Goal: Transaction & Acquisition: Purchase product/service

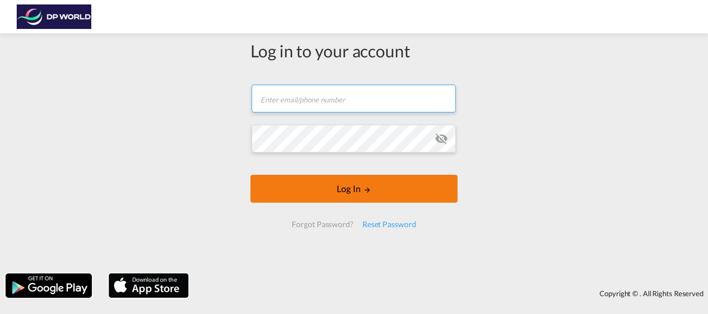
type input "[PERSON_NAME][EMAIL_ADDRESS][PERSON_NAME][DOMAIN_NAME]"
click at [349, 197] on button "Log In" at bounding box center [353, 189] width 207 height 28
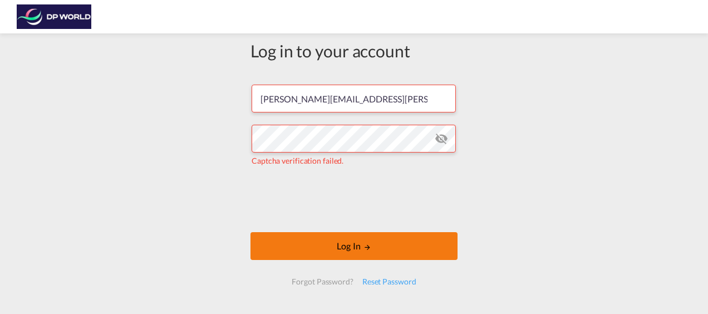
click at [317, 241] on button "Log In" at bounding box center [353, 246] width 207 height 28
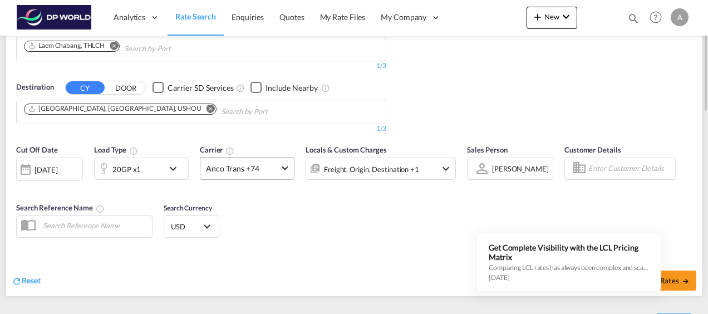
scroll to position [68, 0]
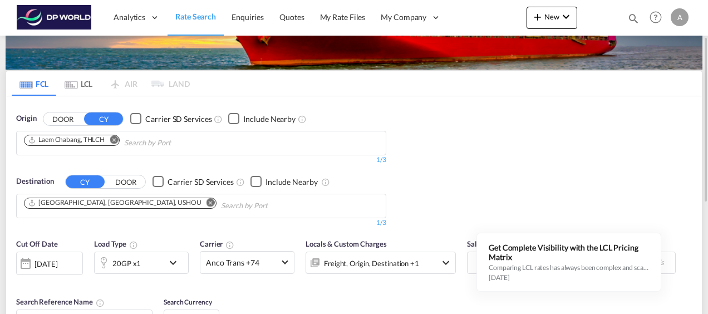
click at [116, 139] on md-icon "Remove" at bounding box center [114, 139] width 8 height 8
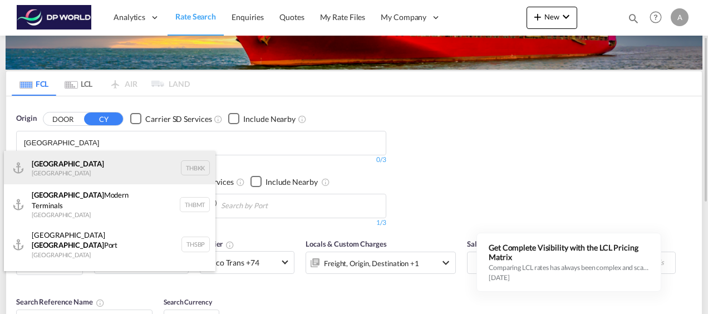
type input "[GEOGRAPHIC_DATA]"
click at [116, 159] on div "[GEOGRAPHIC_DATA] [GEOGRAPHIC_DATA] THBKK" at bounding box center [109, 167] width 211 height 33
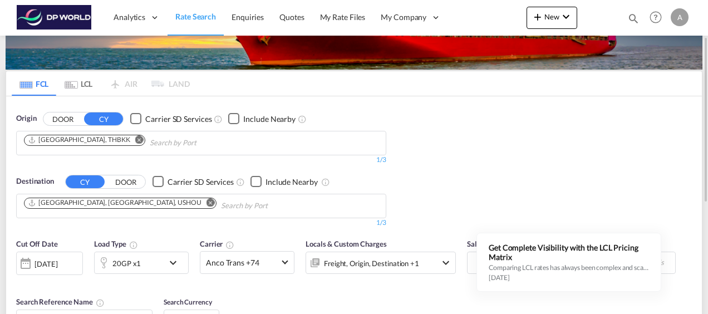
click at [206, 201] on md-icon "Remove" at bounding box center [210, 202] width 8 height 8
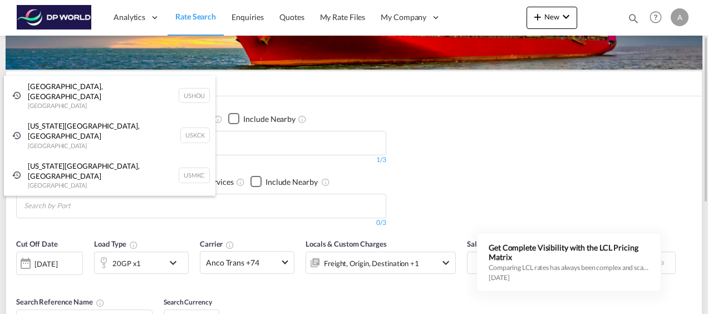
click at [73, 195] on div "[GEOGRAPHIC_DATA], [GEOGRAPHIC_DATA] [GEOGRAPHIC_DATA] USLUI" at bounding box center [109, 215] width 211 height 40
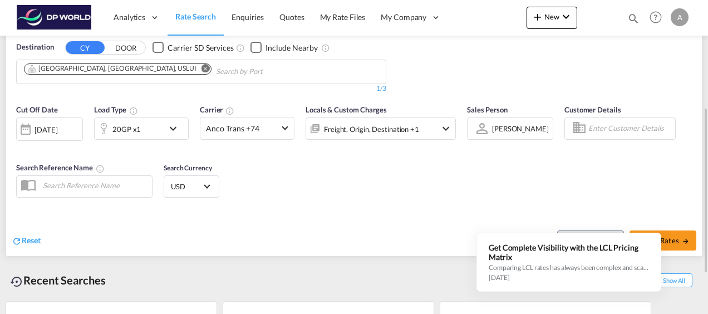
scroll to position [203, 0]
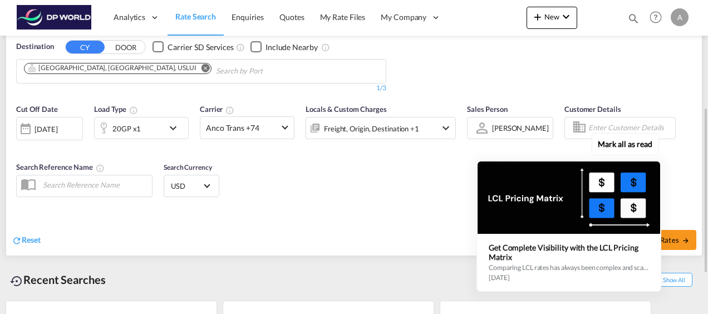
click at [666, 233] on div "Mark all as read Get Complete Visibility with the LCL Pricing Matrix Comparing …" at bounding box center [571, 215] width 201 height 154
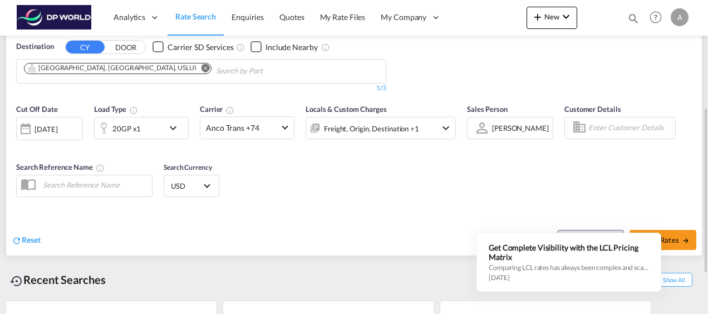
drag, startPoint x: 677, startPoint y: 245, endPoint x: 392, endPoint y: 245, distance: 285.4
click at [392, 245] on div "Schedule Search Search Rates" at bounding box center [529, 234] width 345 height 43
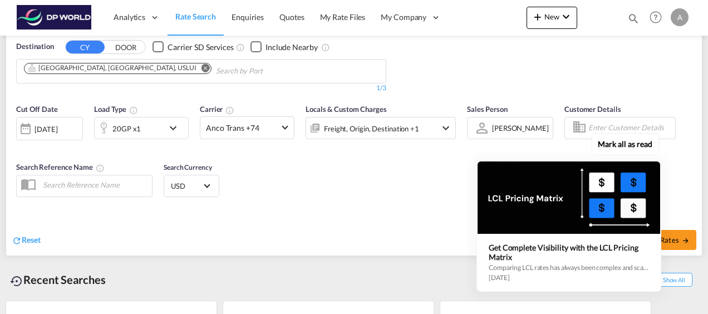
click at [661, 234] on div "Mark all as read Get Complete Visibility with the LCL Pricing Matrix Comparing …" at bounding box center [571, 215] width 201 height 154
drag, startPoint x: 670, startPoint y: 238, endPoint x: 314, endPoint y: 212, distance: 357.6
click at [314, 212] on div "Reset Schedule Search Search Rates" at bounding box center [353, 231] width 695 height 48
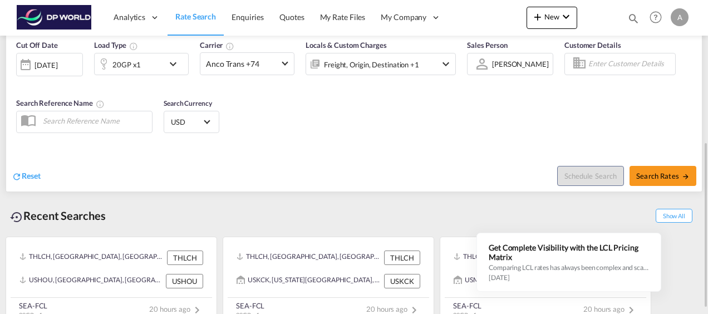
scroll to position [270, 0]
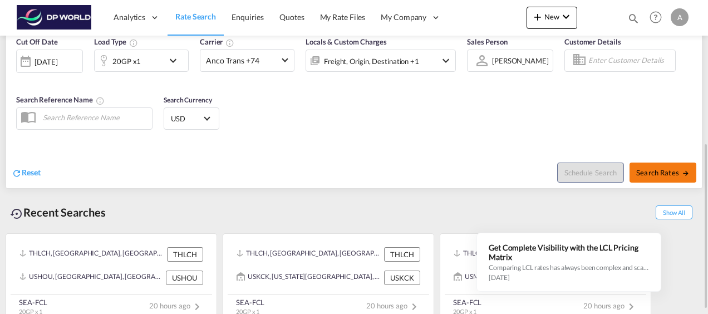
click at [670, 164] on button "Search Rates" at bounding box center [662, 172] width 67 height 20
type input "THBKK to USLUI / [DATE]"
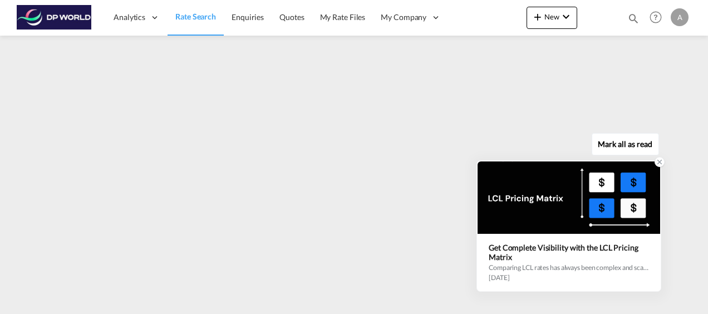
click at [660, 164] on icon at bounding box center [660, 162] width 4 height 4
